Goal: Find specific page/section: Find specific page/section

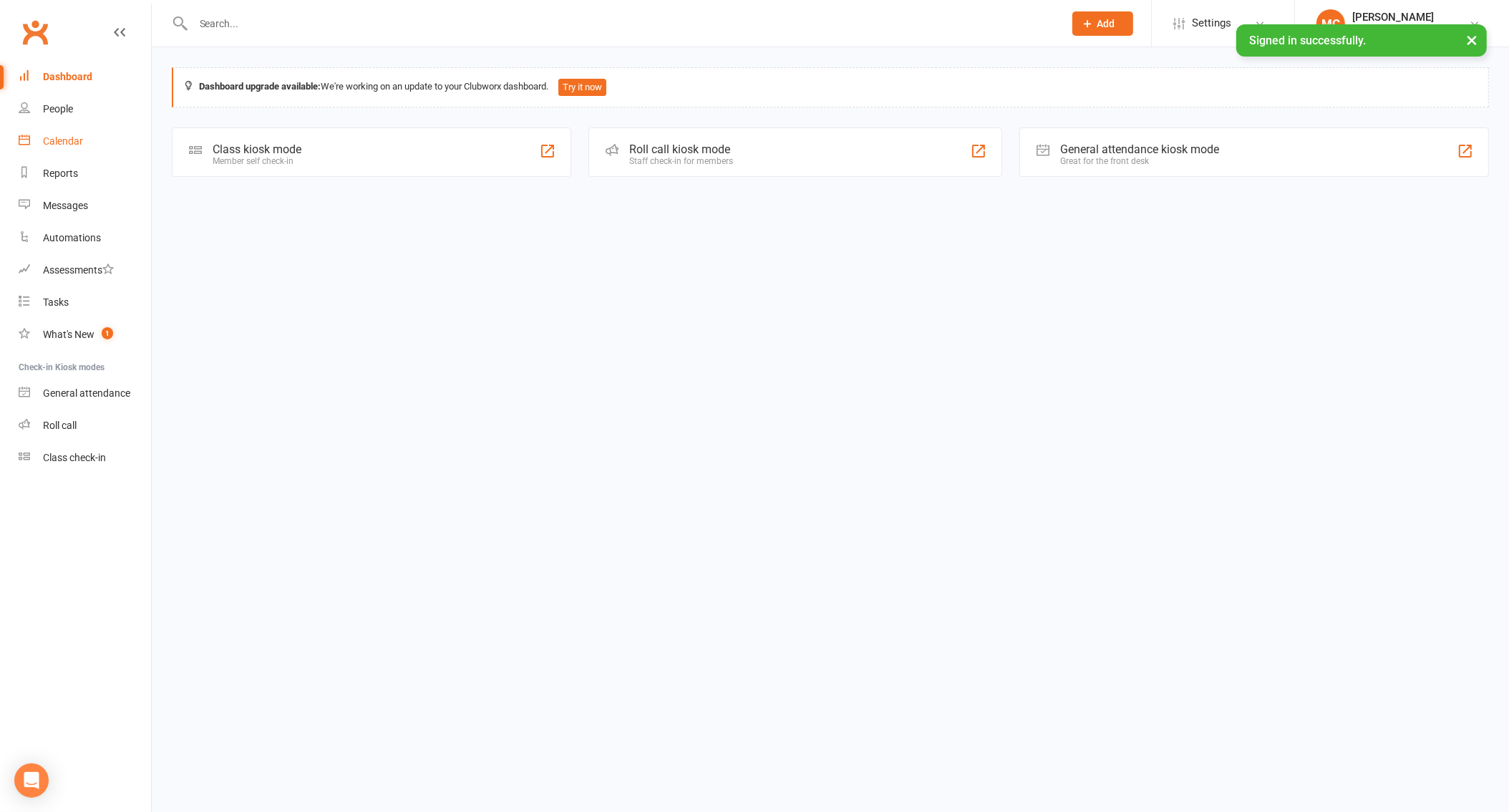
click at [65, 140] on div "Calendar" at bounding box center [62, 141] width 40 height 11
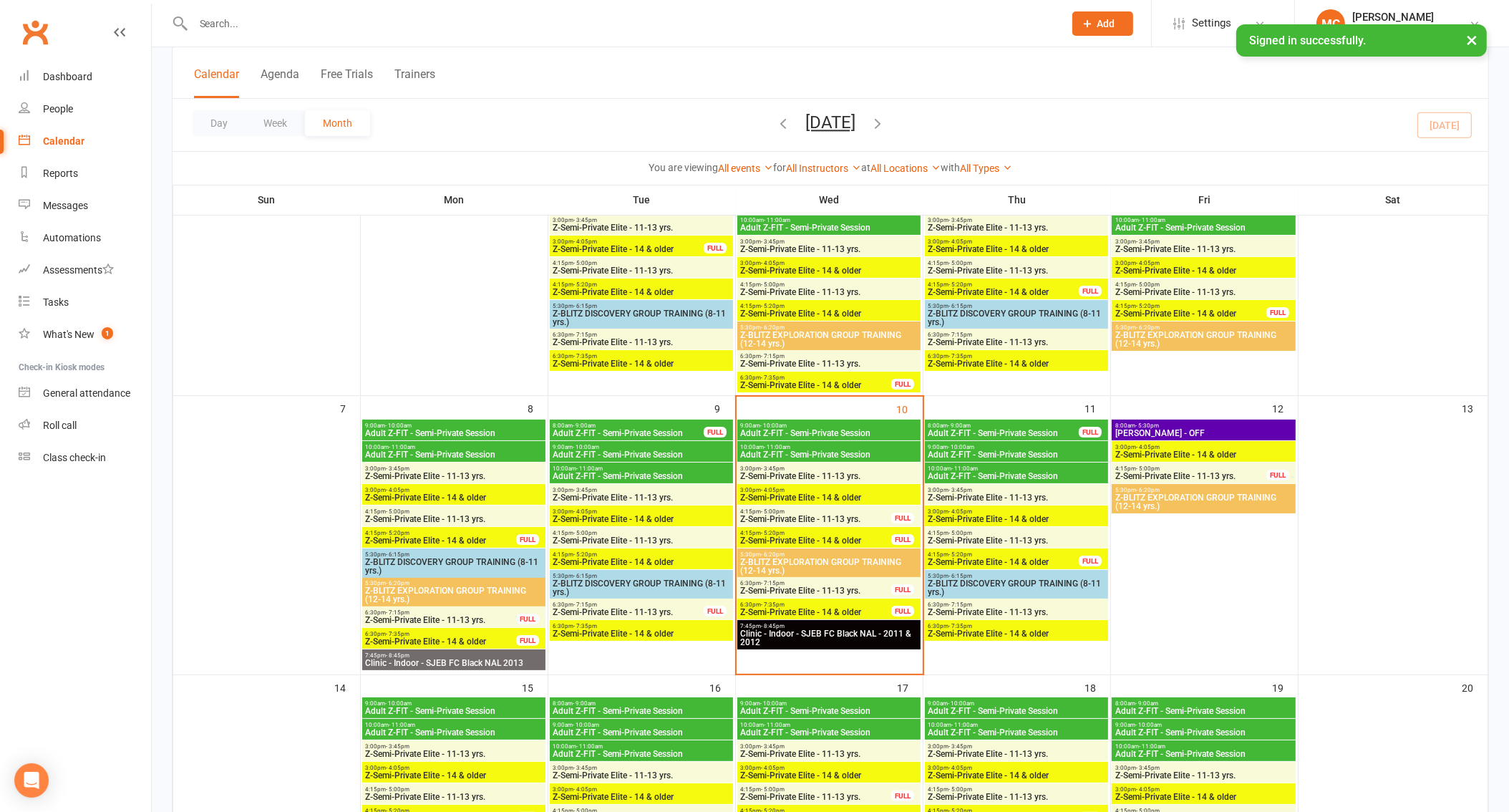
scroll to position [160, 0]
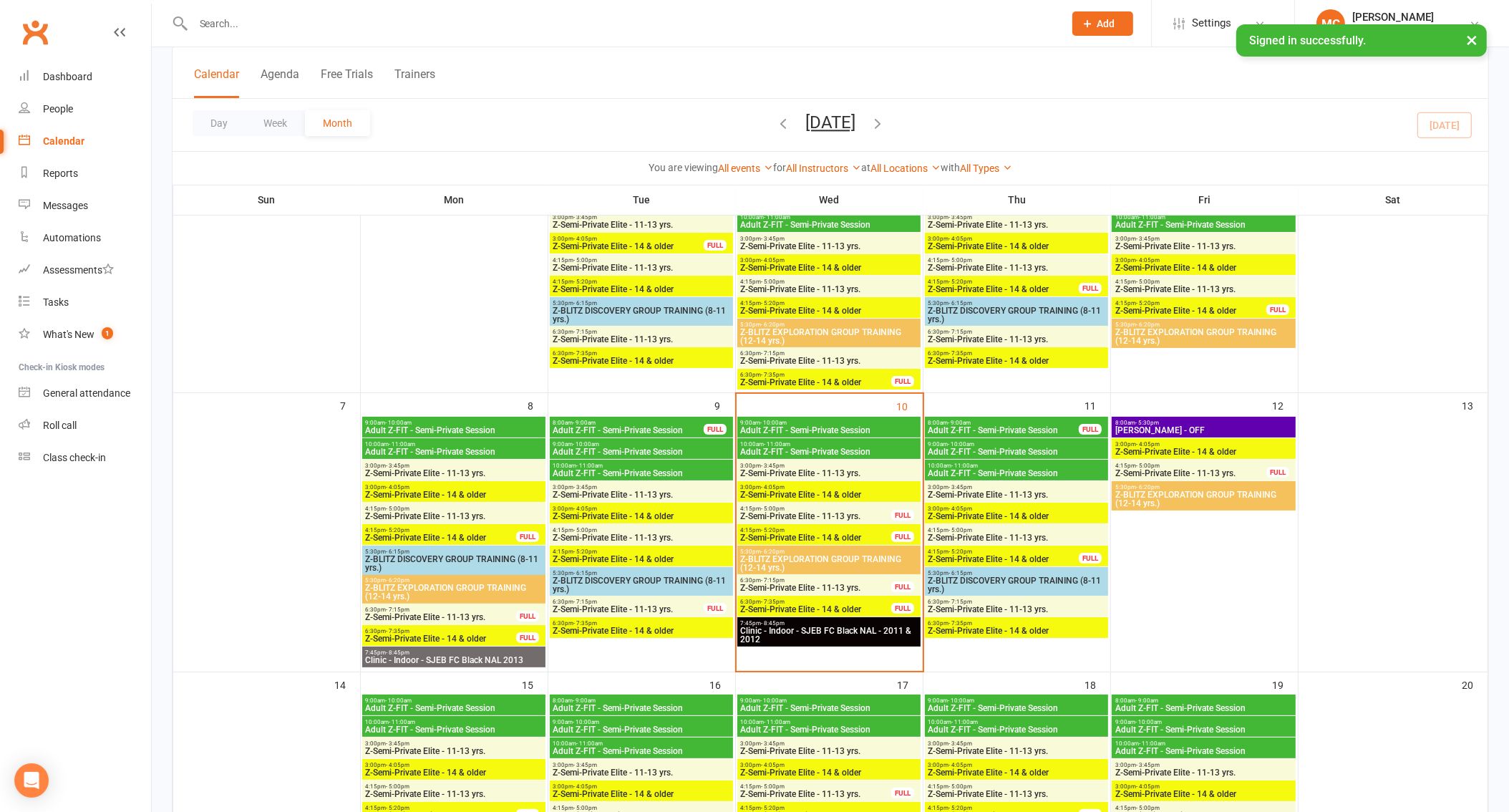
click at [790, 469] on span "Z-Semi-Private Elite - 11-13 yrs." at bounding box center [829, 473] width 178 height 8
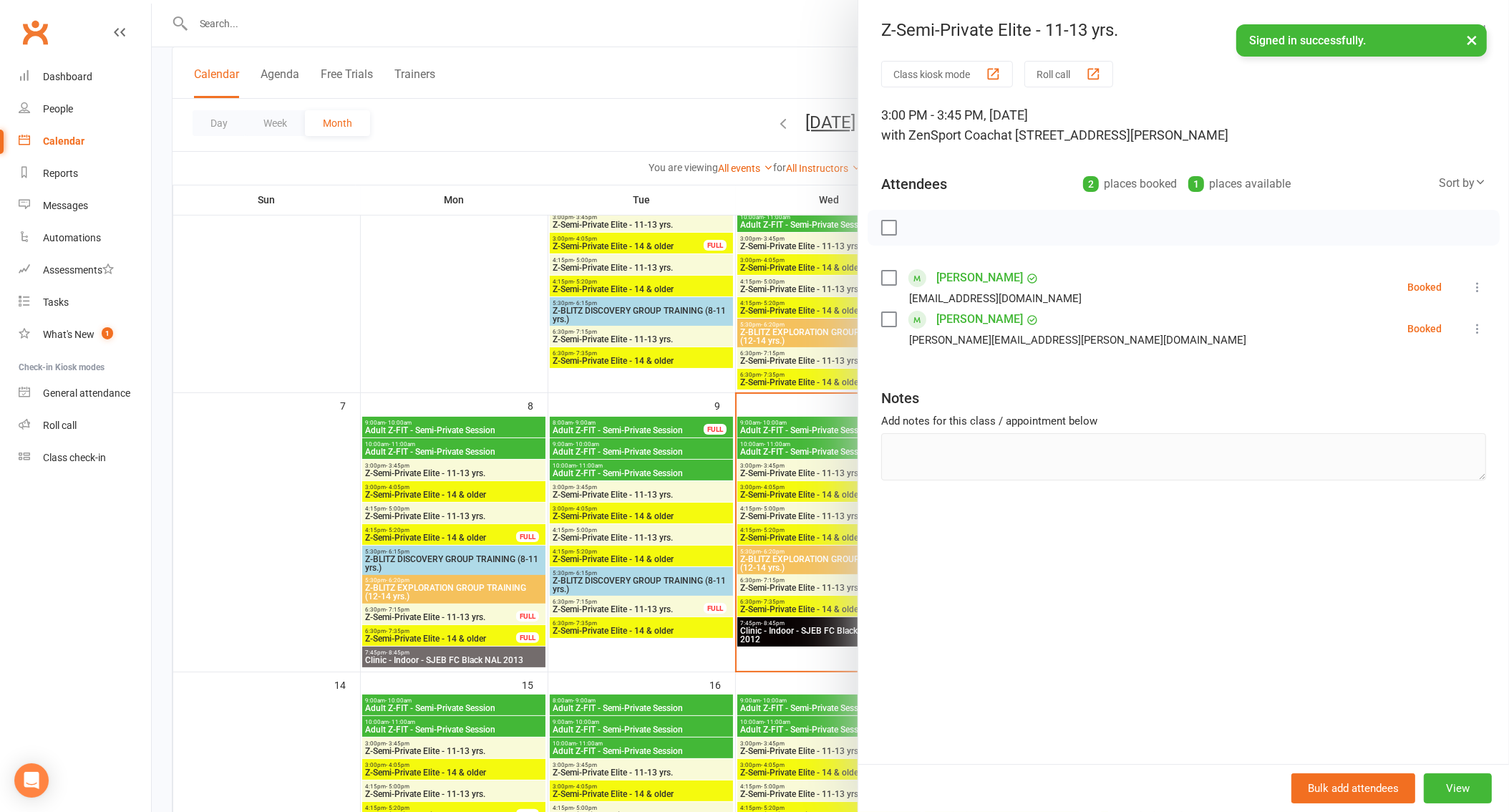
click at [962, 277] on link "Brady Doney" at bounding box center [979, 277] width 86 height 23
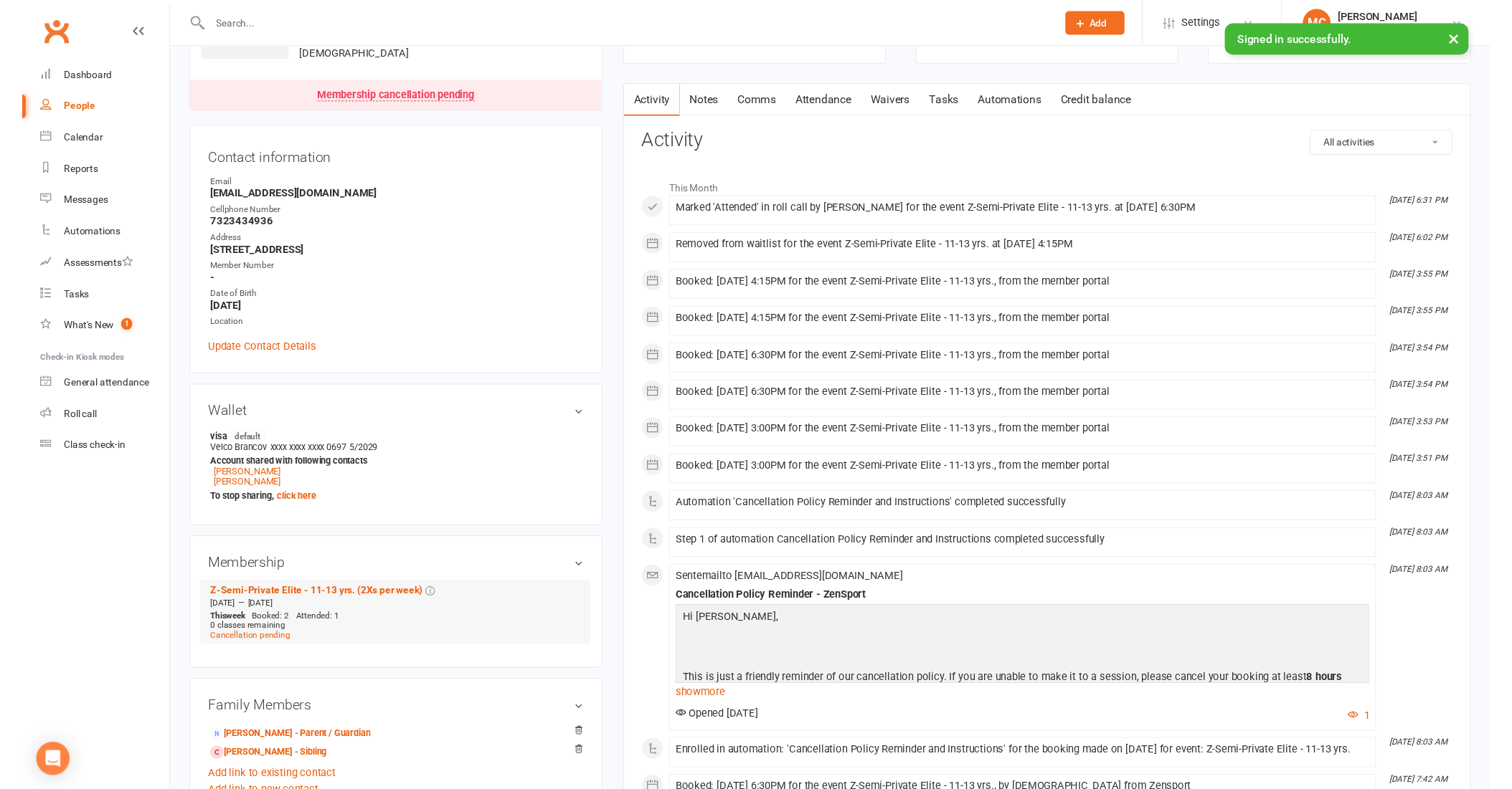
scroll to position [136, 0]
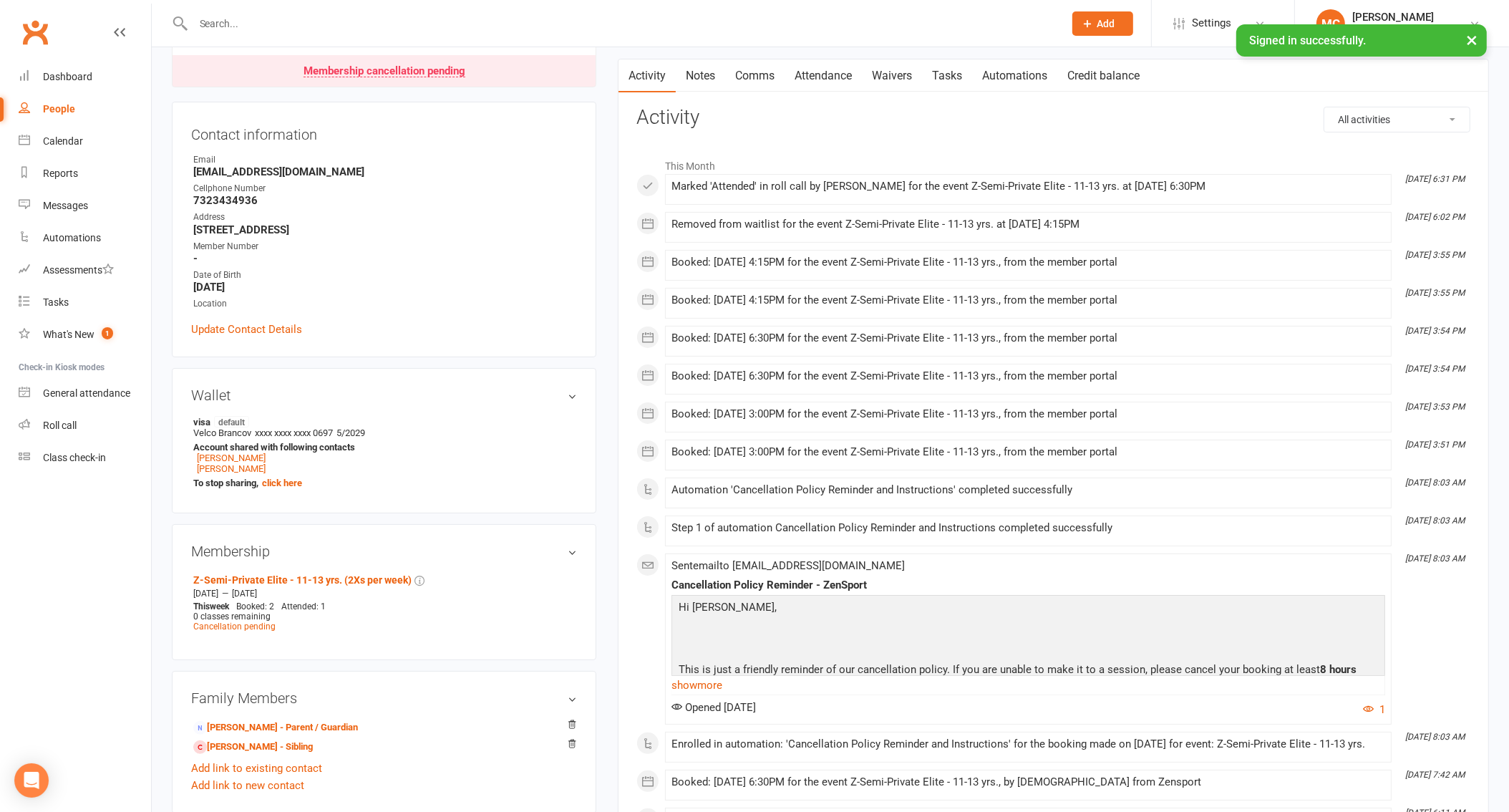
click at [886, 77] on link "Waivers" at bounding box center [892, 76] width 60 height 33
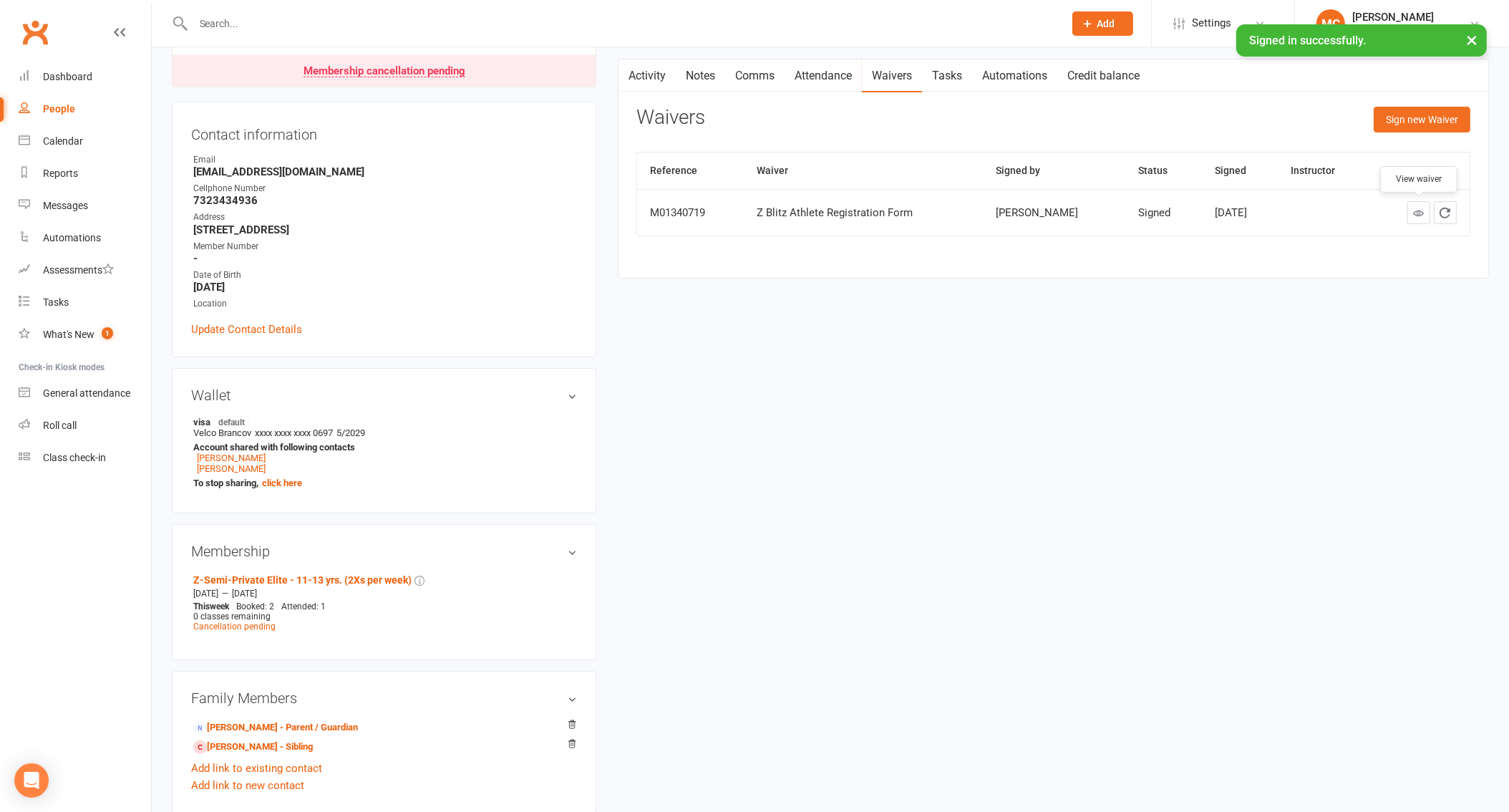
click at [1414, 213] on icon at bounding box center [1418, 213] width 11 height 11
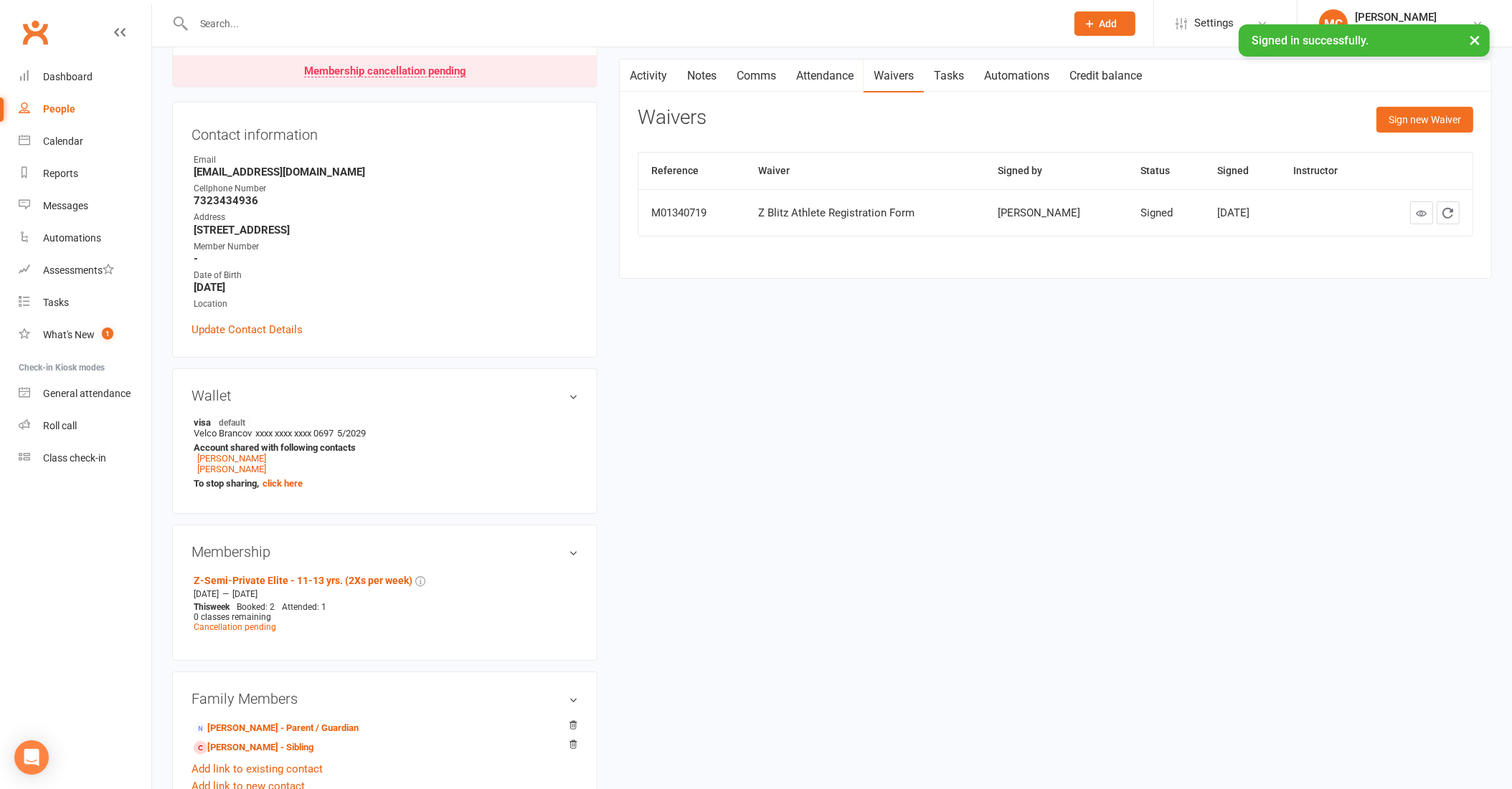
click at [426, 18] on input "text" at bounding box center [622, 24] width 867 height 20
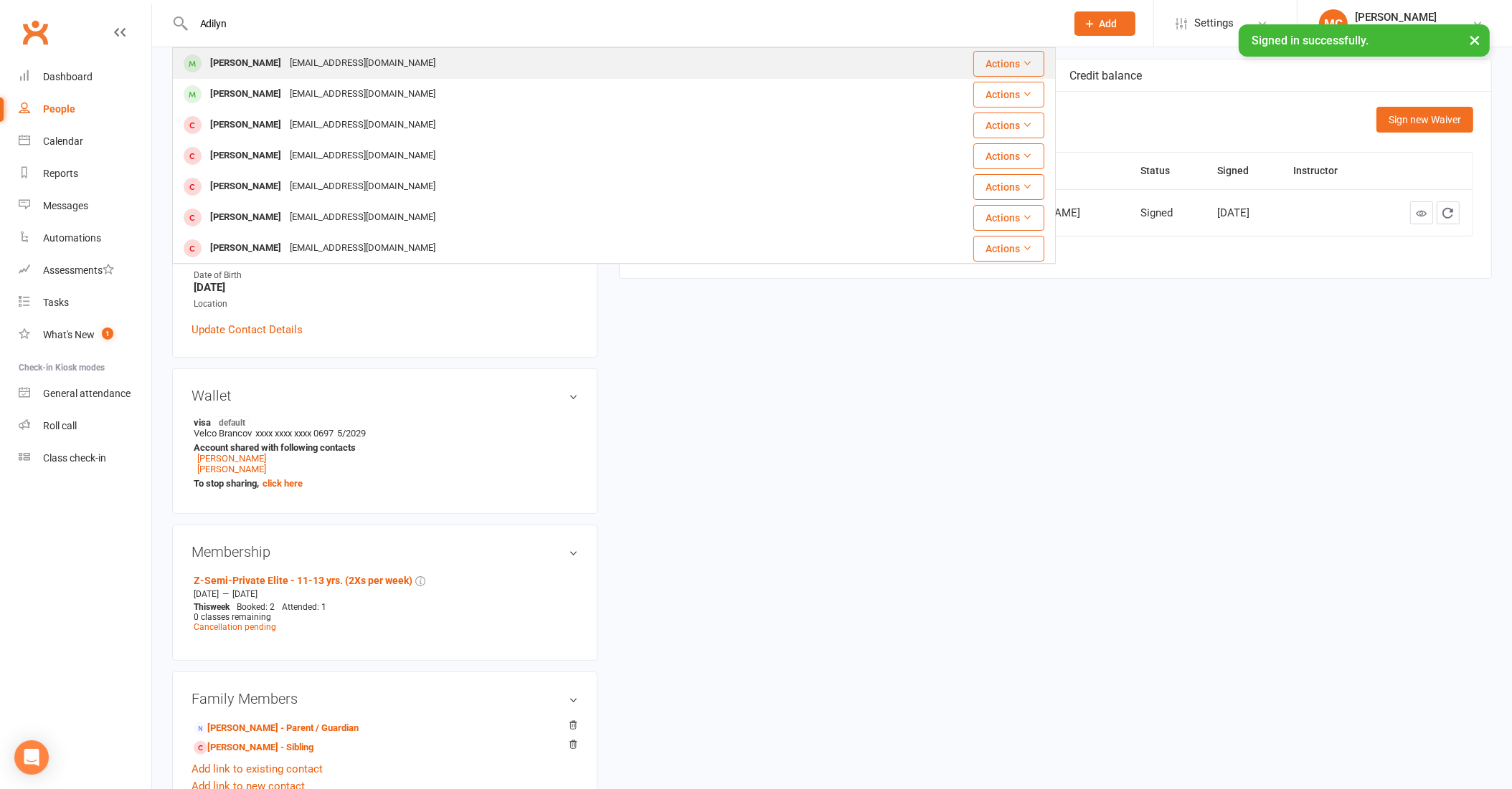
type input "Adilyn"
click at [262, 69] on div "[PERSON_NAME]" at bounding box center [246, 63] width 80 height 20
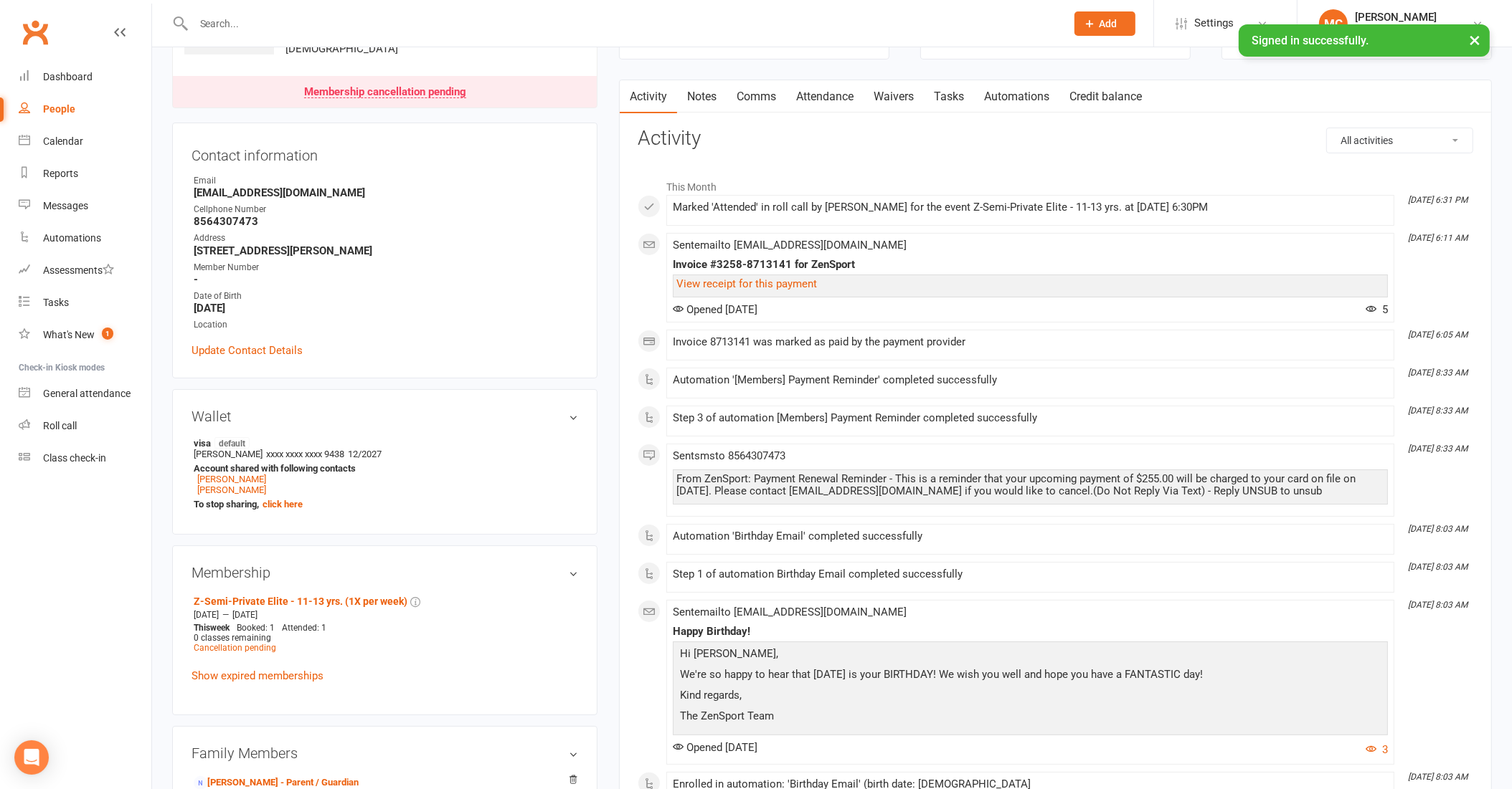
scroll to position [102, 0]
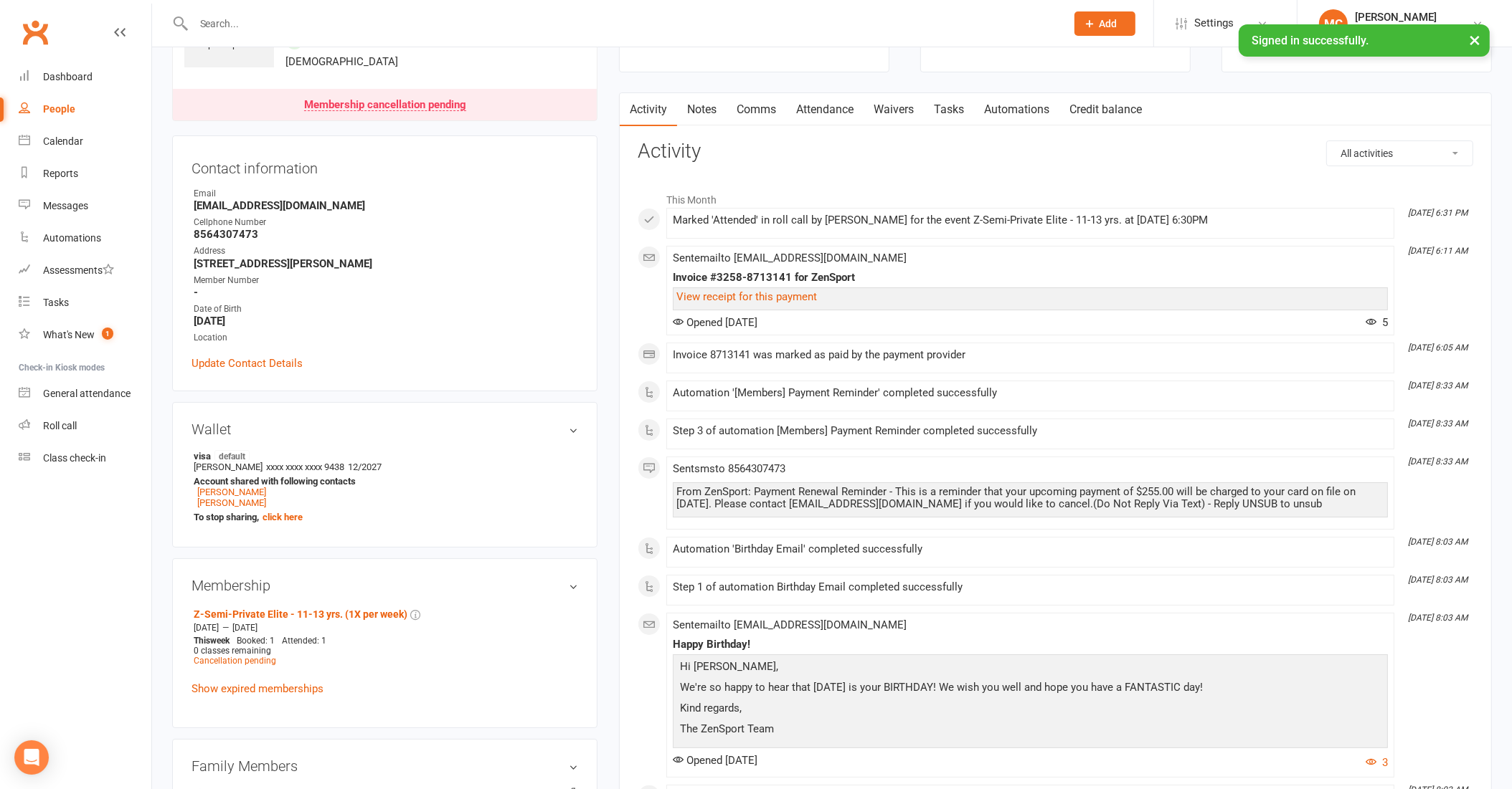
click at [905, 107] on link "Waivers" at bounding box center [893, 110] width 60 height 33
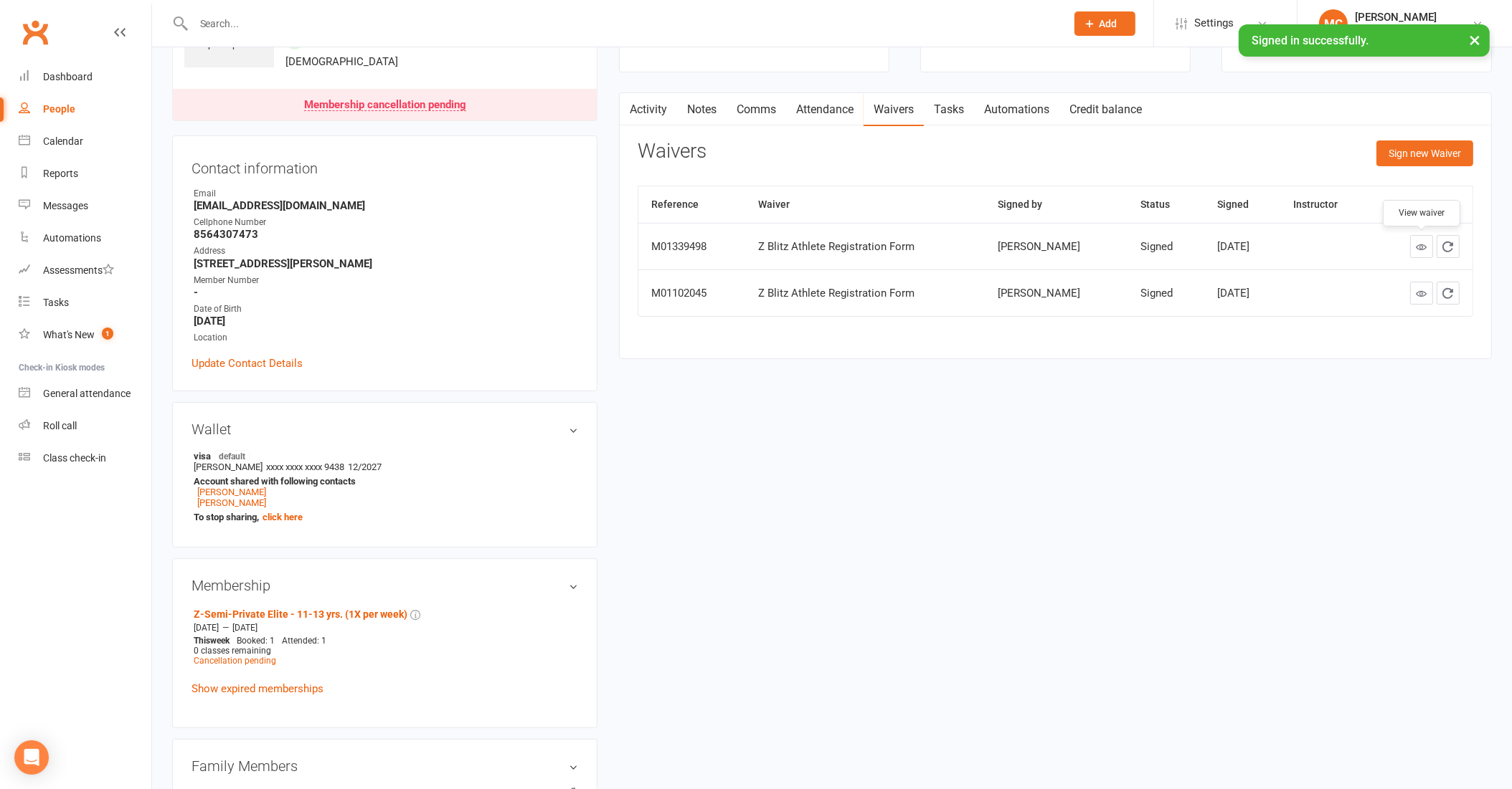
click at [1417, 247] on icon at bounding box center [1421, 247] width 11 height 11
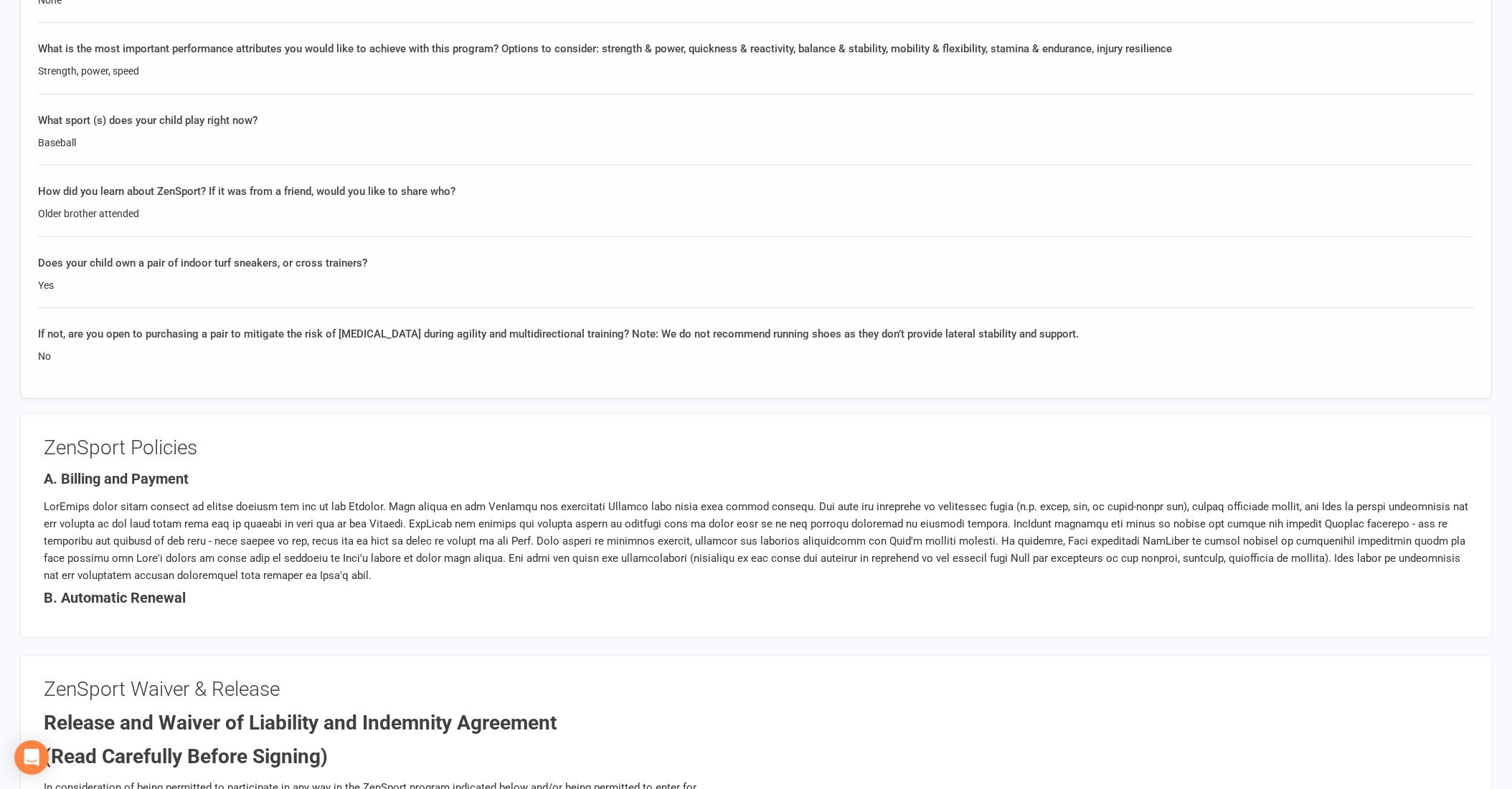
scroll to position [1651, 0]
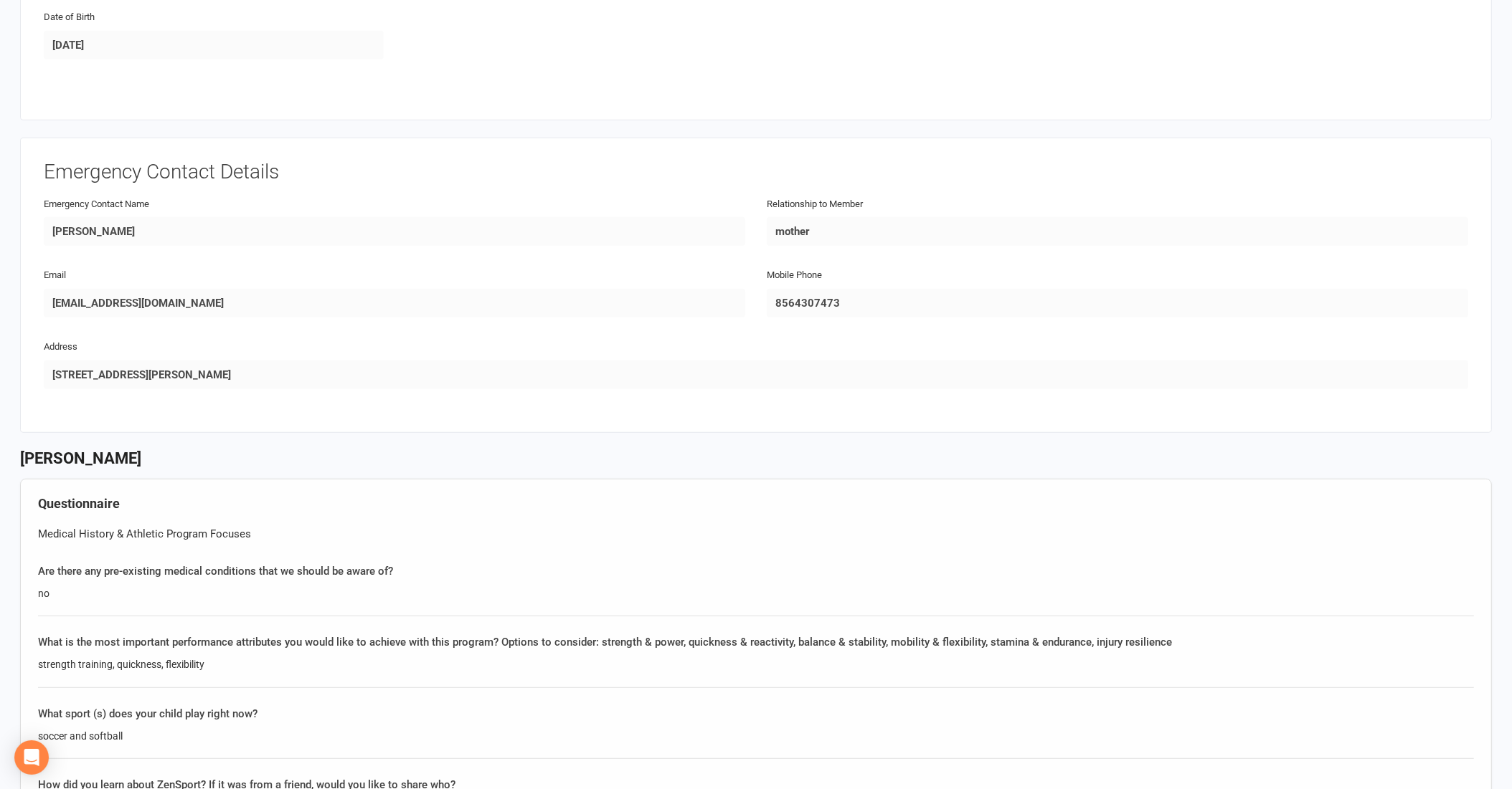
scroll to position [1546, 0]
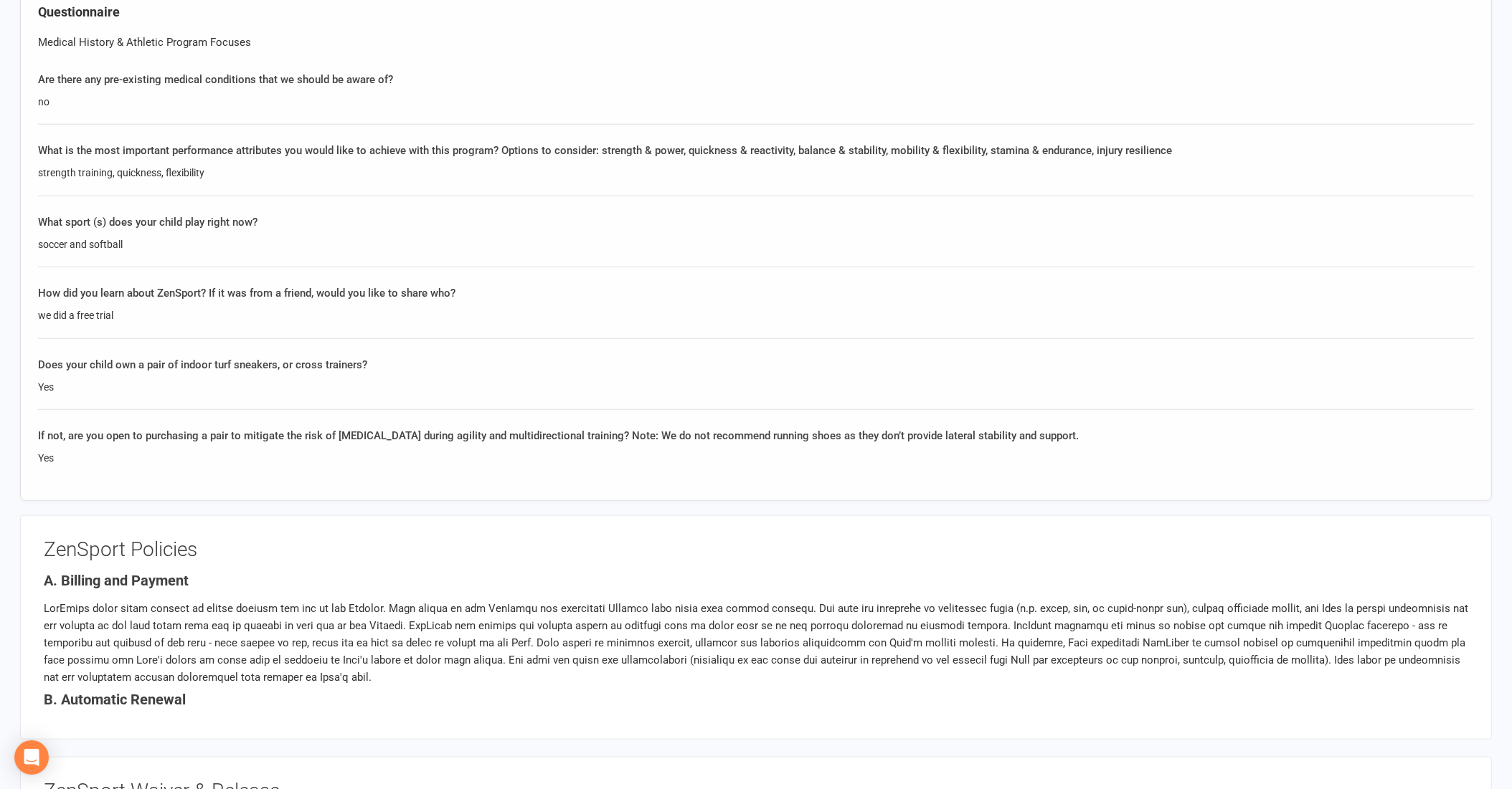
click at [202, 165] on div "strength training, quickness, flexibility" at bounding box center [756, 173] width 1436 height 16
drag, startPoint x: 209, startPoint y: 152, endPoint x: 36, endPoint y: 147, distance: 173.1
click at [36, 147] on div "Questionnaire Medical History & Athletic Program Focuses Are there any pre-exis…" at bounding box center [756, 244] width 1471 height 514
copy div "strength training, quickness, flexibility"
click at [1211, 3] on div "Questionnaire Medical History & Athletic Program Focuses Are there any pre-exis…" at bounding box center [756, 244] width 1471 height 514
